Goal: Information Seeking & Learning: Learn about a topic

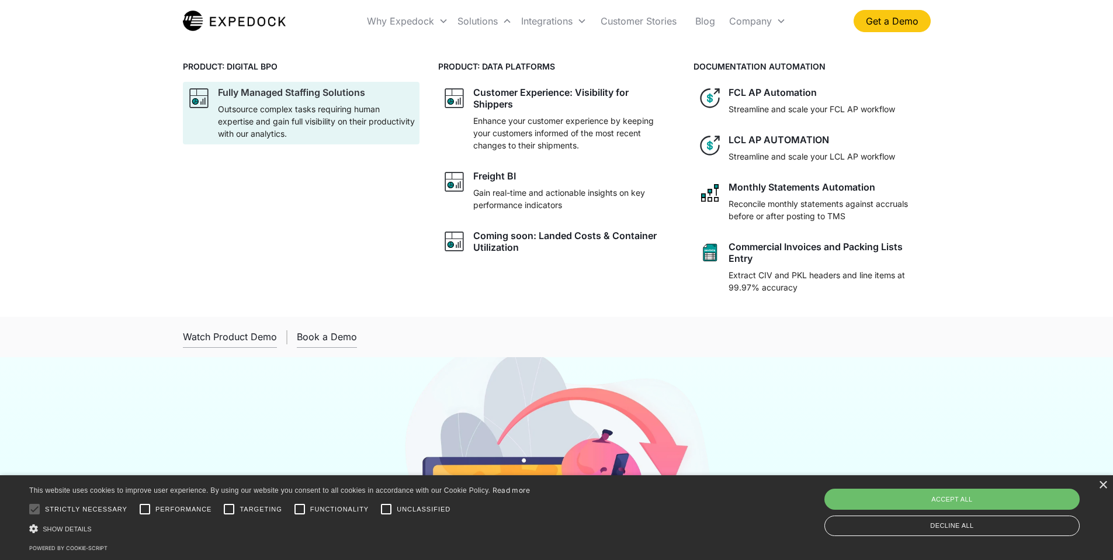
click at [297, 96] on div "Fully Managed Staffing Solutions" at bounding box center [291, 92] width 147 height 12
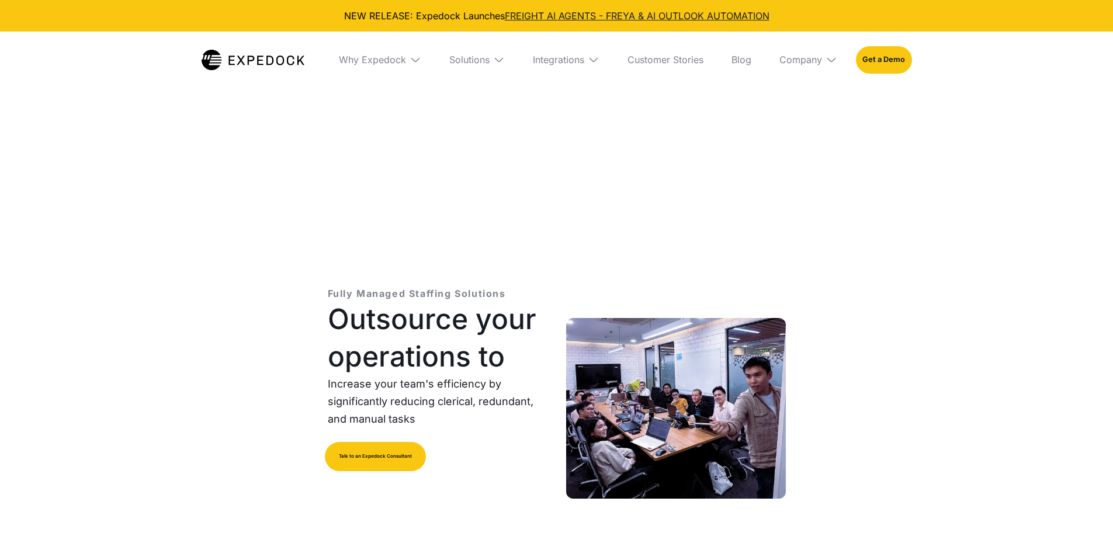
select select
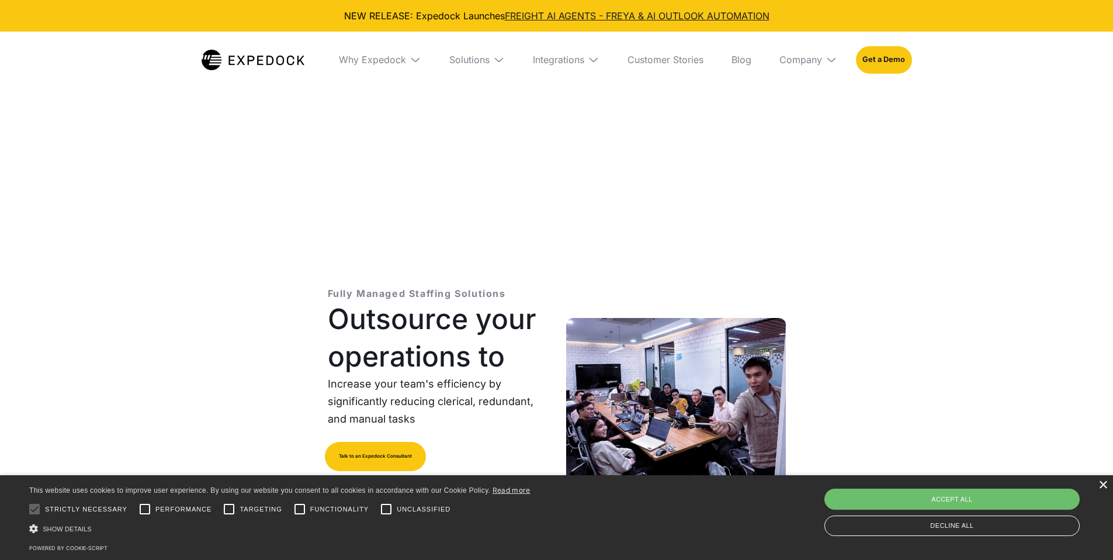
click at [1100, 483] on div "×" at bounding box center [1103, 485] width 9 height 9
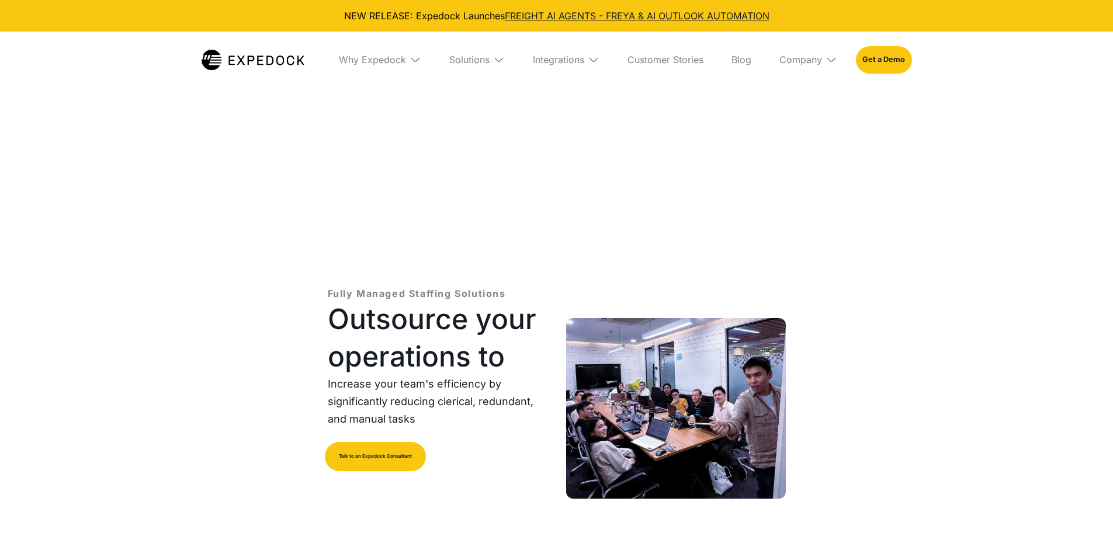
select select
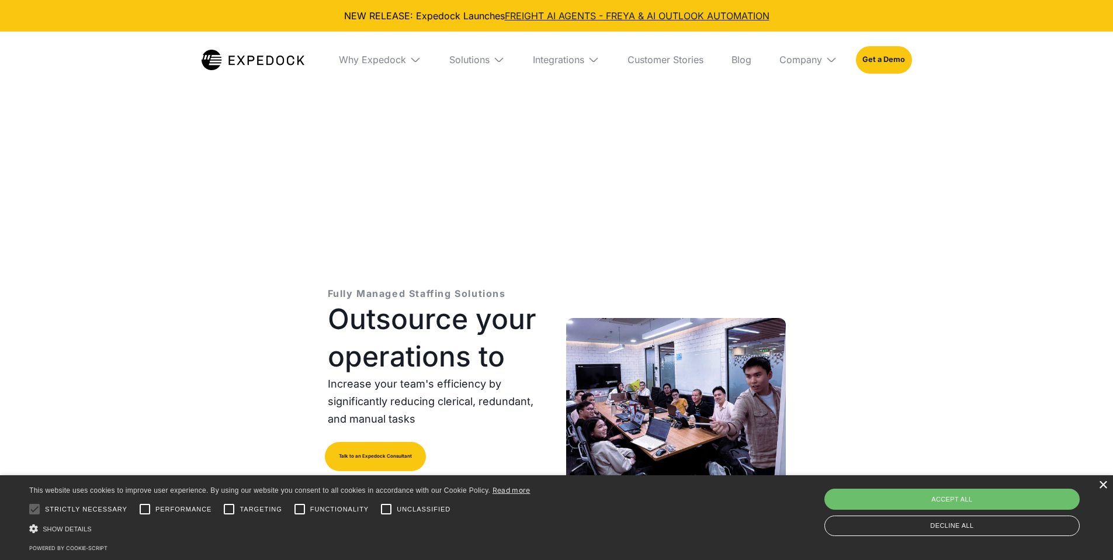
click at [1103, 486] on div "×" at bounding box center [1103, 485] width 9 height 9
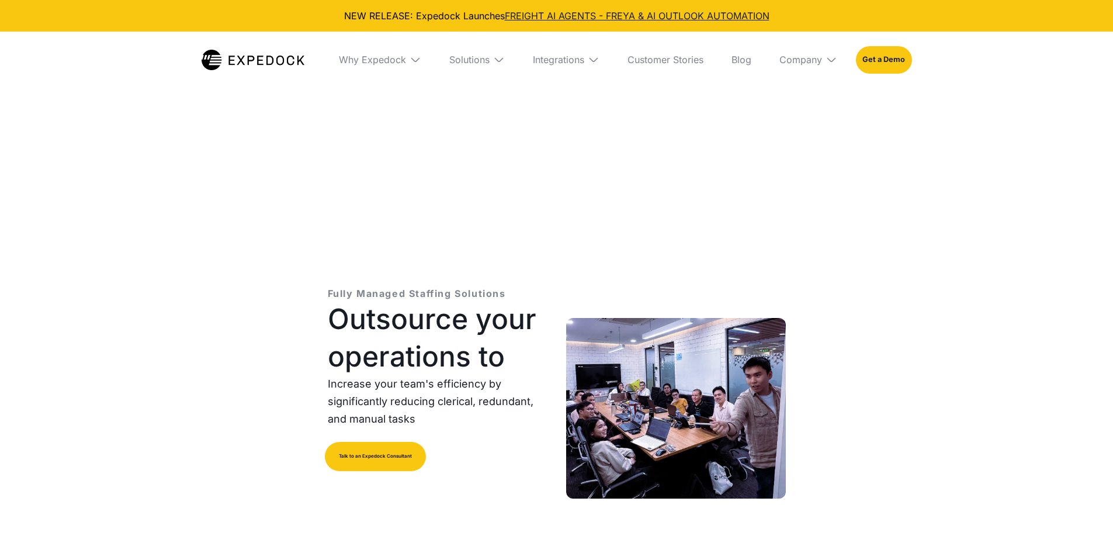
select select
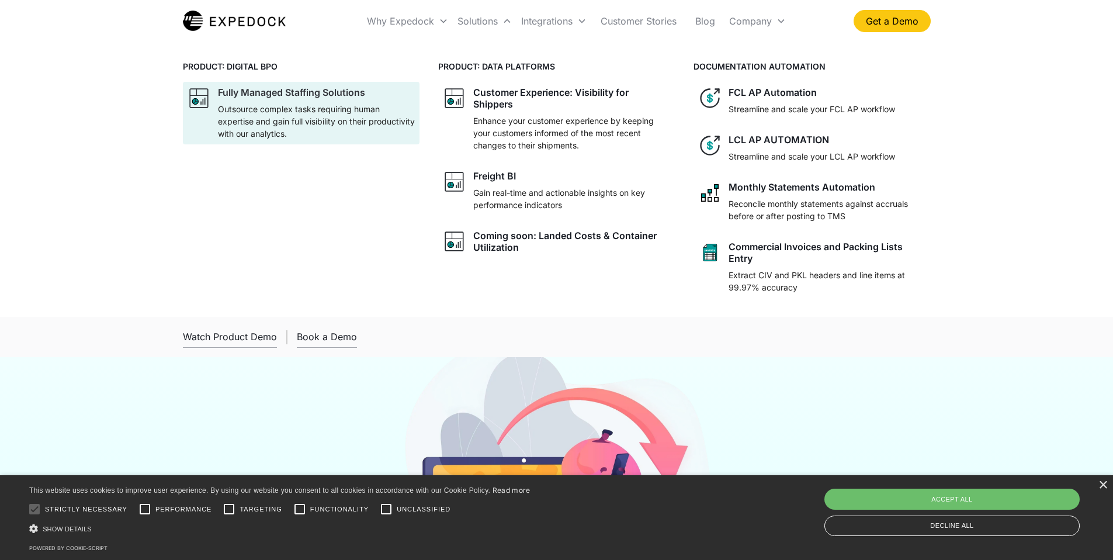
click at [289, 114] on p "Outsource complex tasks requiring human expertise and gain full visibility on t…" at bounding box center [316, 121] width 197 height 37
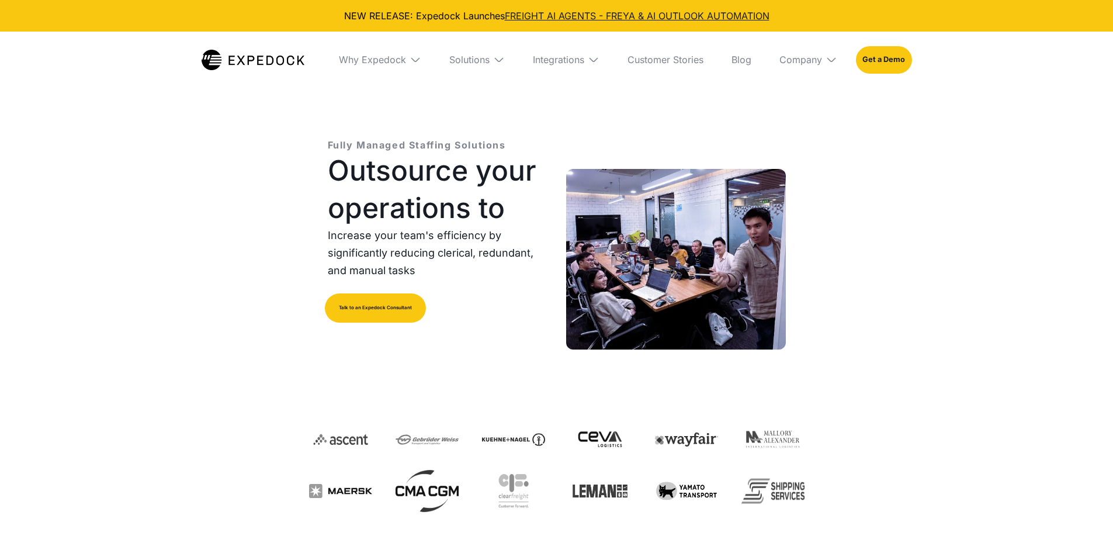
select select
